Goal: Task Accomplishment & Management: Complete application form

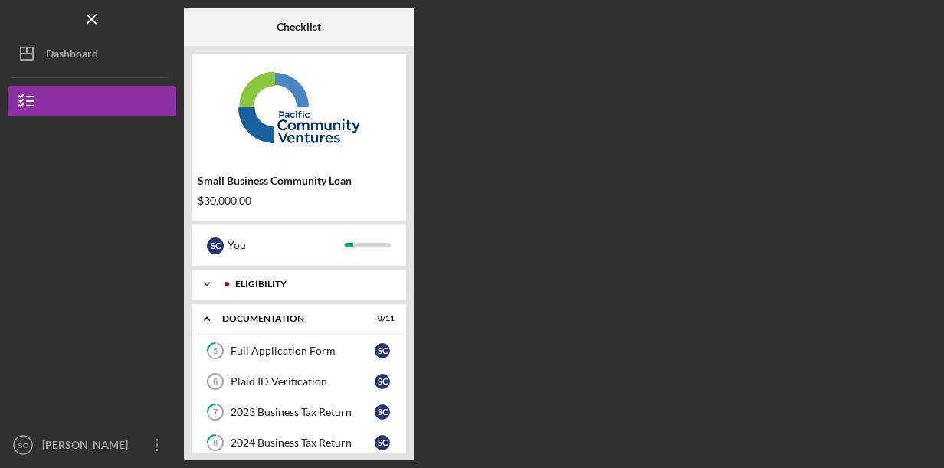
scroll to position [230, 0]
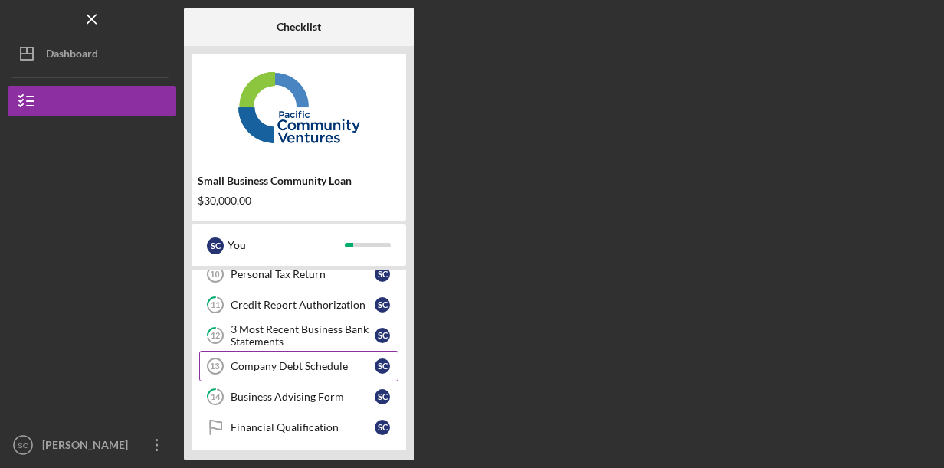
click at [328, 365] on div "Company Debt Schedule" at bounding box center [303, 366] width 144 height 12
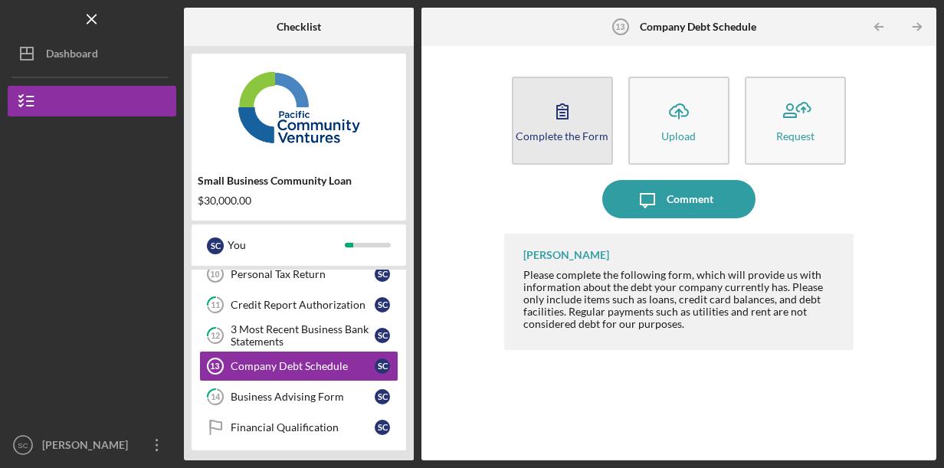
click at [539, 120] on button "Complete the Form Form" at bounding box center [562, 121] width 101 height 88
click at [564, 154] on button "Complete the Form Form" at bounding box center [562, 121] width 101 height 88
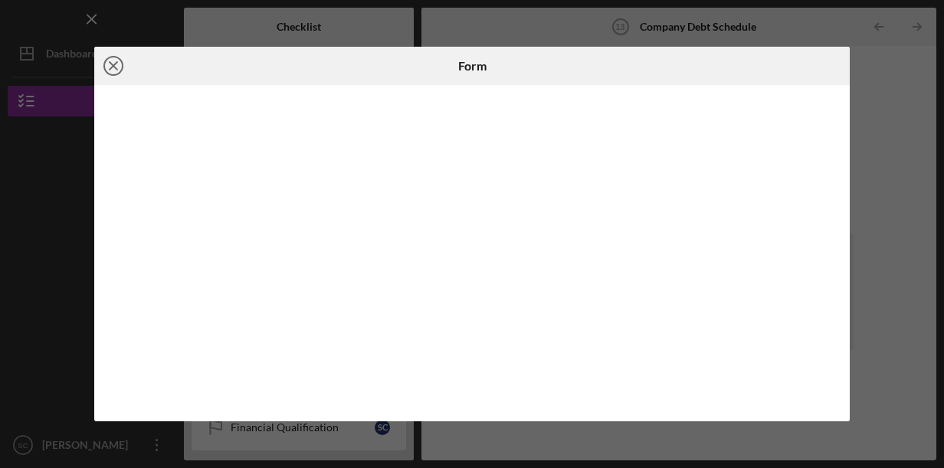
click at [120, 63] on icon "Icon/Close" at bounding box center [113, 66] width 38 height 38
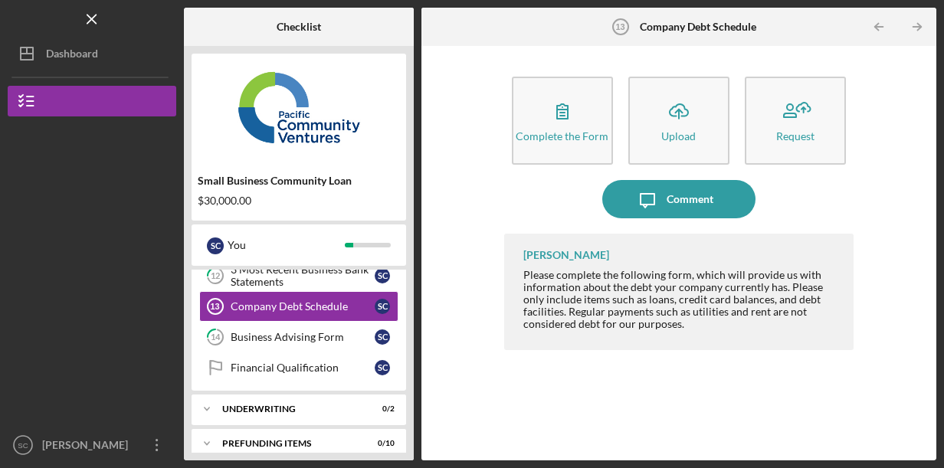
scroll to position [298, 0]
